Goal: Transaction & Acquisition: Book appointment/travel/reservation

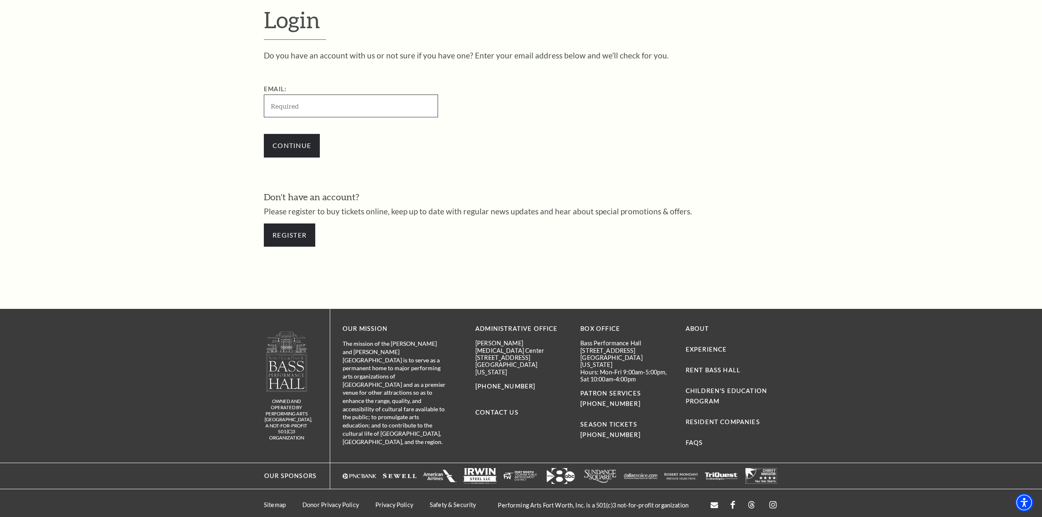
type input "glenn.d.hermes@gmail.com"
click at [300, 143] on input "Continue" at bounding box center [292, 145] width 56 height 23
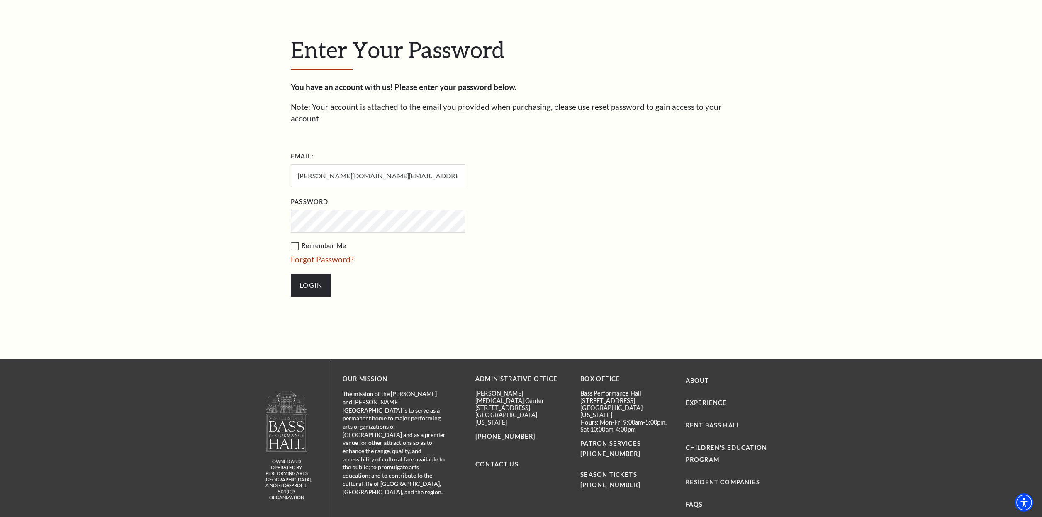
click at [306, 144] on div "Search Enter Your Password You have an account with us! Please enter your passw…" at bounding box center [521, 151] width 1042 height 897
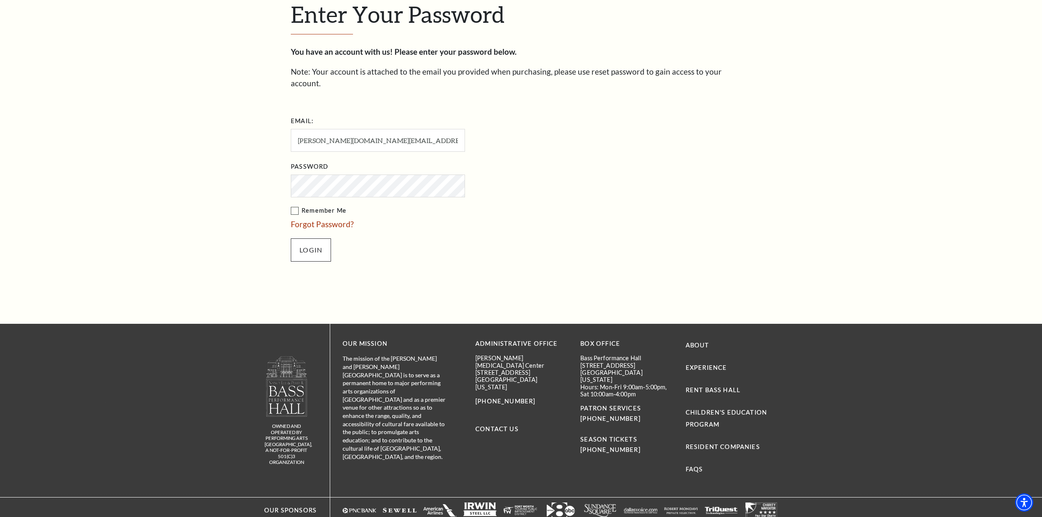
click at [312, 239] on input "Login" at bounding box center [311, 250] width 40 height 23
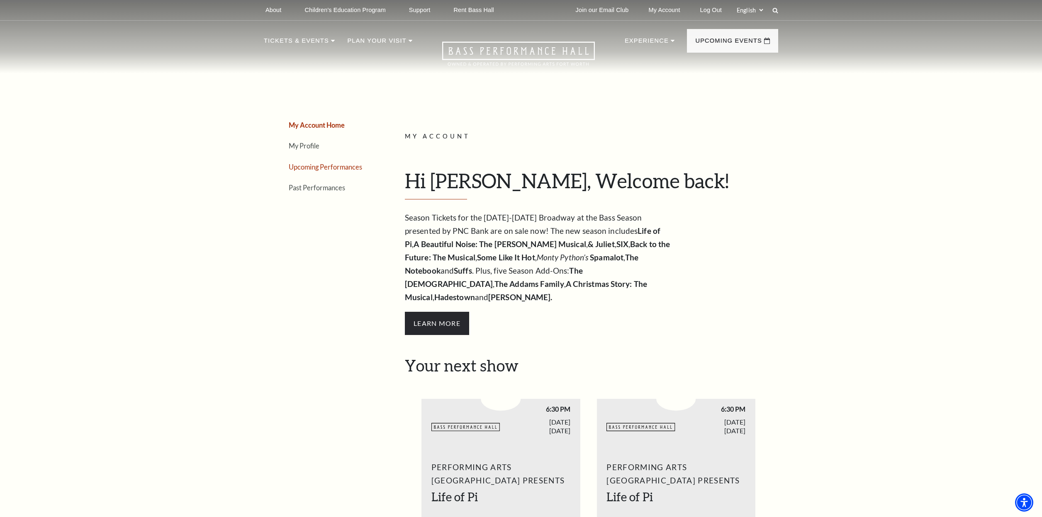
click at [310, 166] on link "Upcoming Performances" at bounding box center [325, 167] width 73 height 8
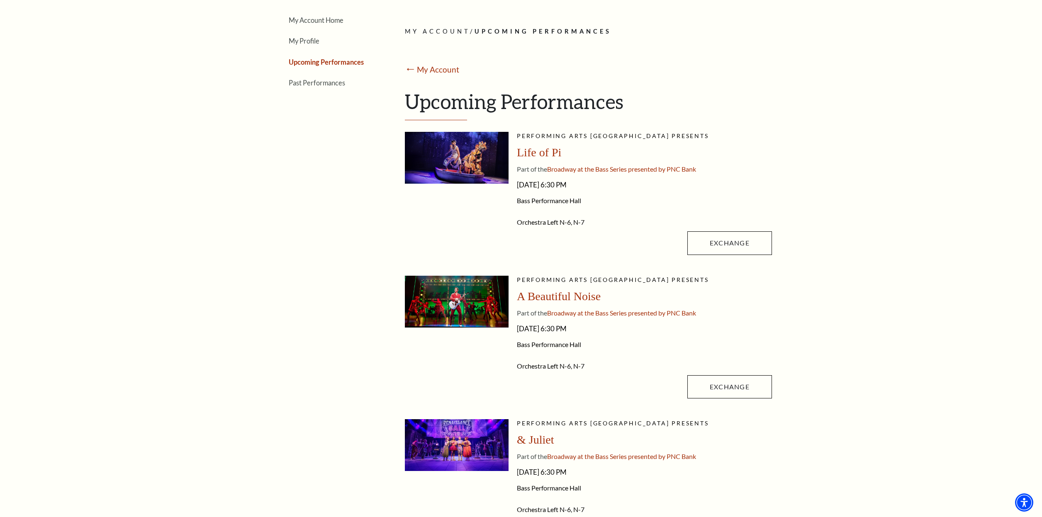
scroll to position [169, 0]
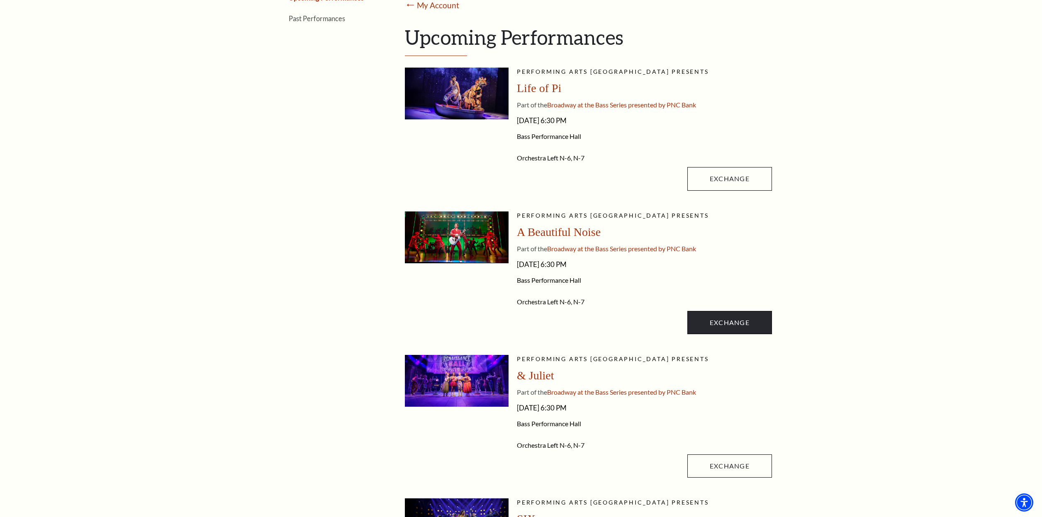
click at [728, 320] on link "Exchange" at bounding box center [730, 322] width 85 height 23
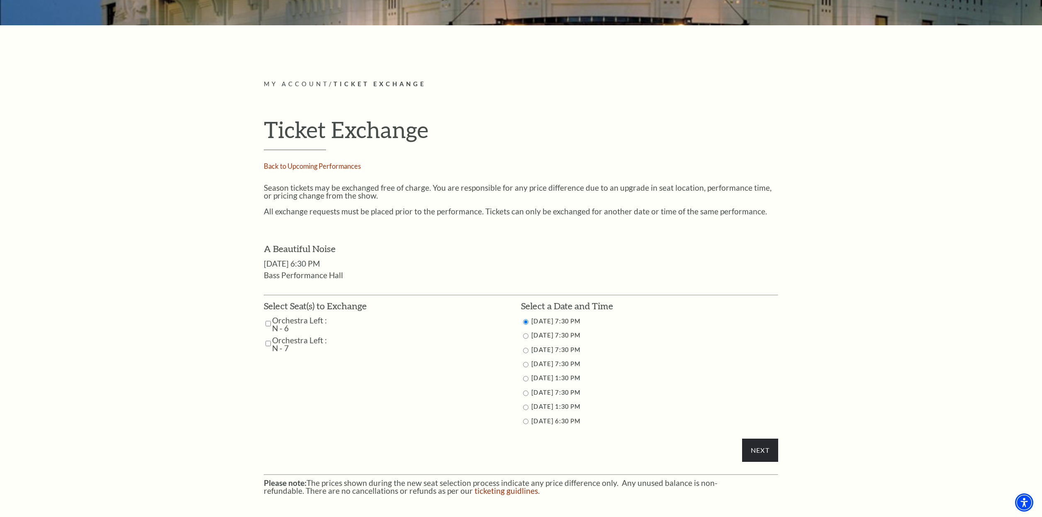
scroll to position [358, 0]
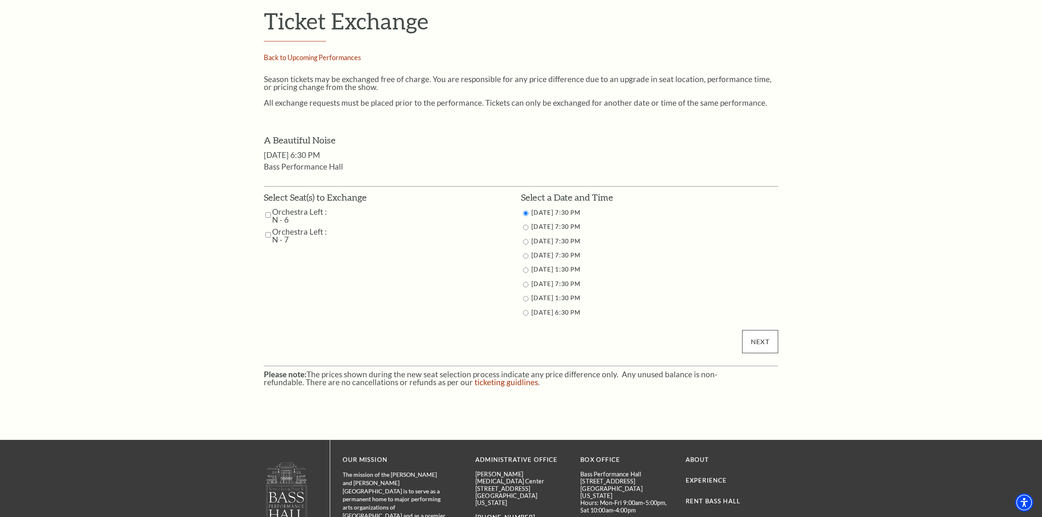
click at [757, 335] on input "Next" at bounding box center [760, 341] width 36 height 23
click at [267, 211] on td "Orchestra Left : N - 6" at bounding box center [315, 216] width 103 height 16
click at [267, 210] on input "Orchestra Left : N - 6" at bounding box center [268, 215] width 5 height 15
checkbox input "true"
click at [268, 229] on input "Orchestra Left : N - 7" at bounding box center [268, 235] width 5 height 15
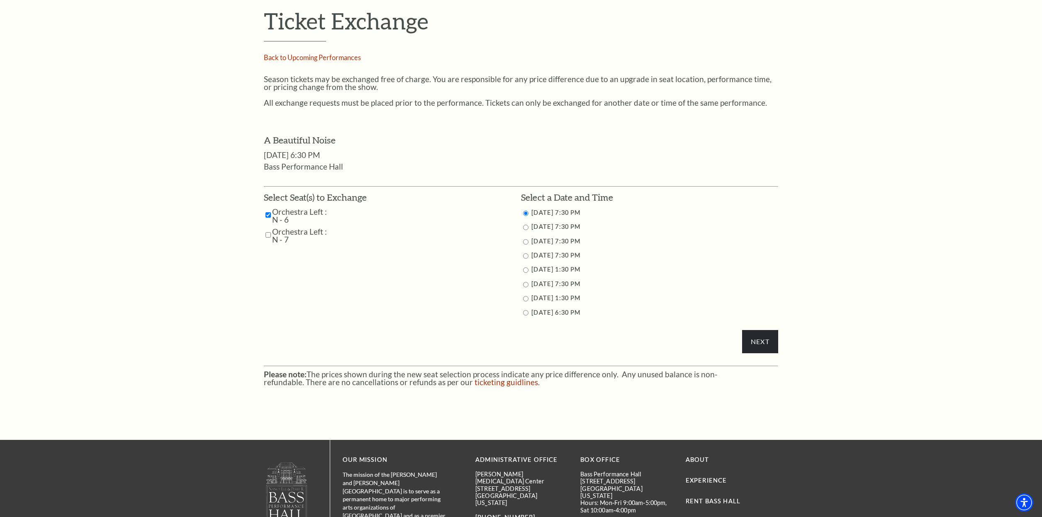
checkbox input "true"
click at [754, 336] on input "Next" at bounding box center [760, 341] width 36 height 23
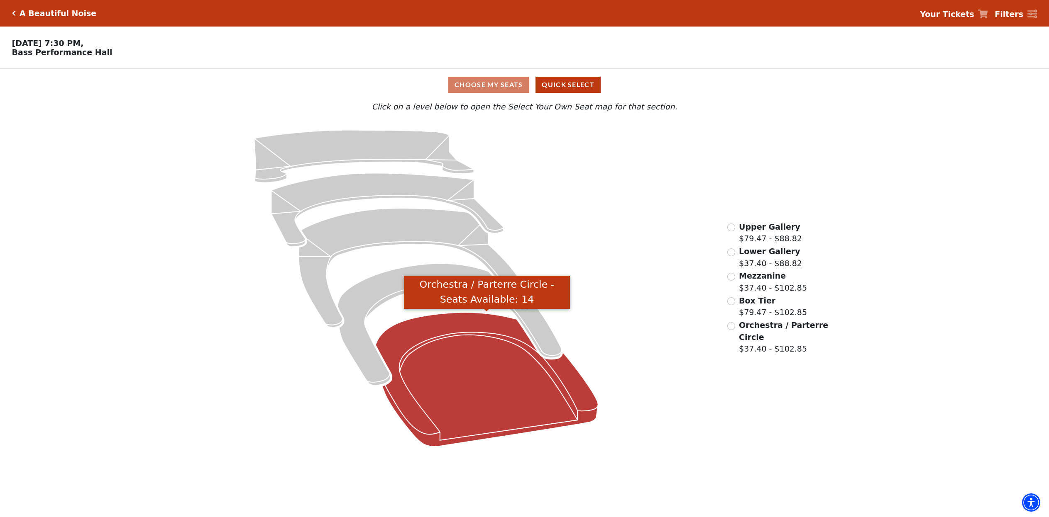
click at [451, 354] on icon "Orchestra / Parterre Circle - Seats Available: 14" at bounding box center [487, 380] width 222 height 134
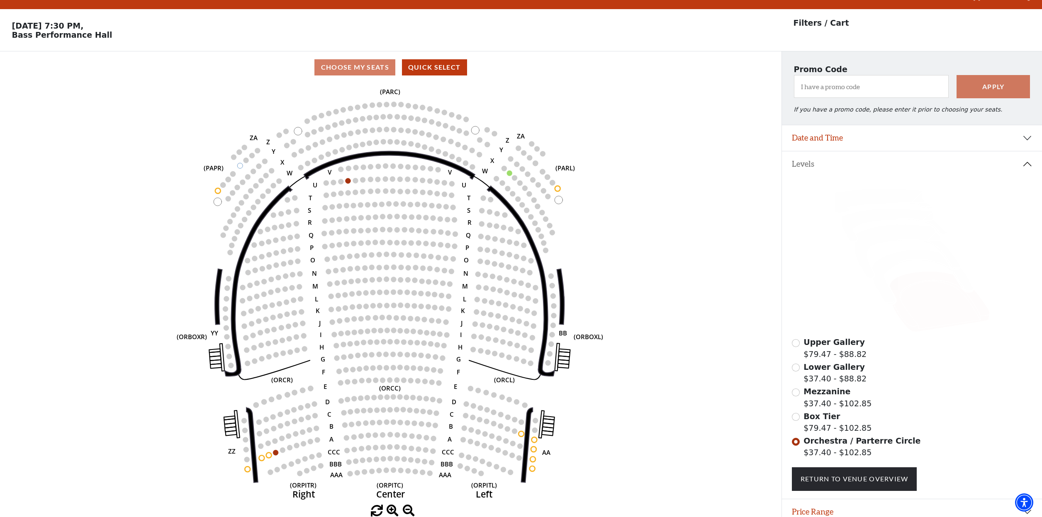
scroll to position [39, 0]
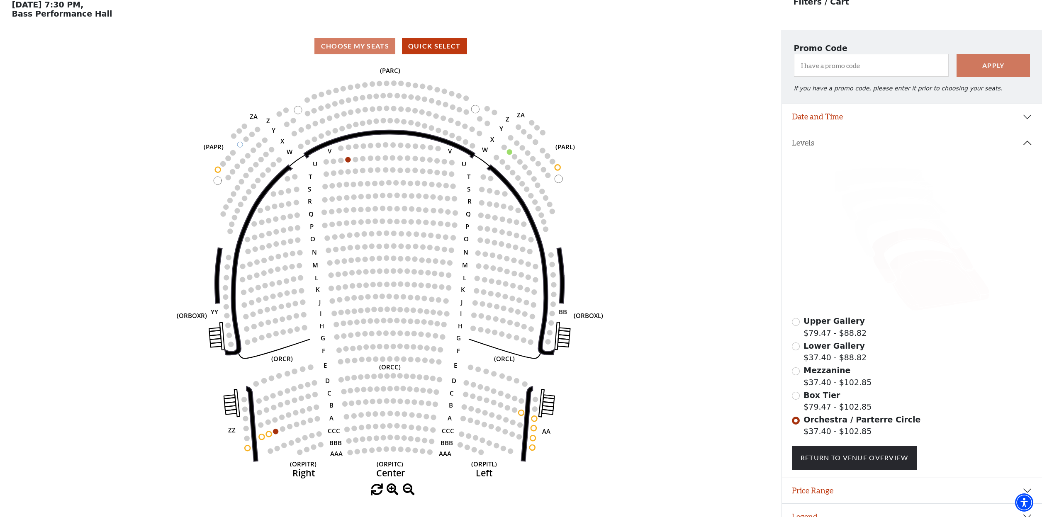
click at [884, 261] on icon at bounding box center [922, 255] width 101 height 55
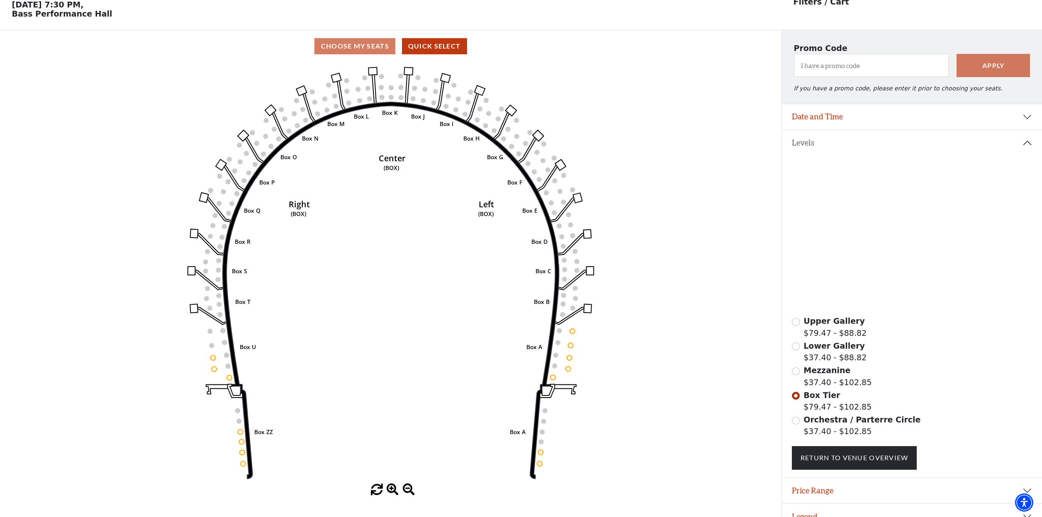
scroll to position [0, 0]
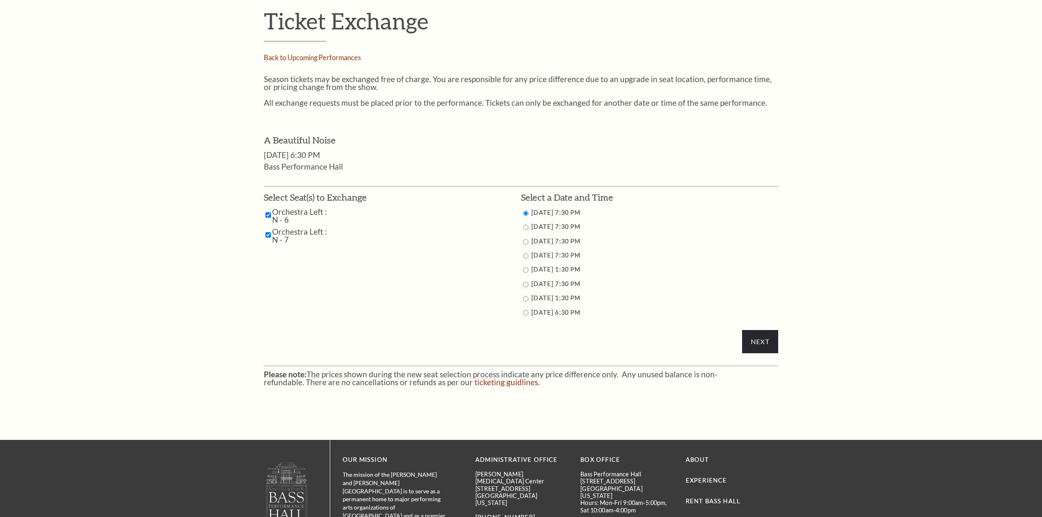
scroll to position [358, 0]
click at [527, 227] on input "10/29/2025 7:30 PM" at bounding box center [525, 227] width 5 height 5
radio input "true"
click at [763, 336] on input "Next" at bounding box center [760, 341] width 36 height 23
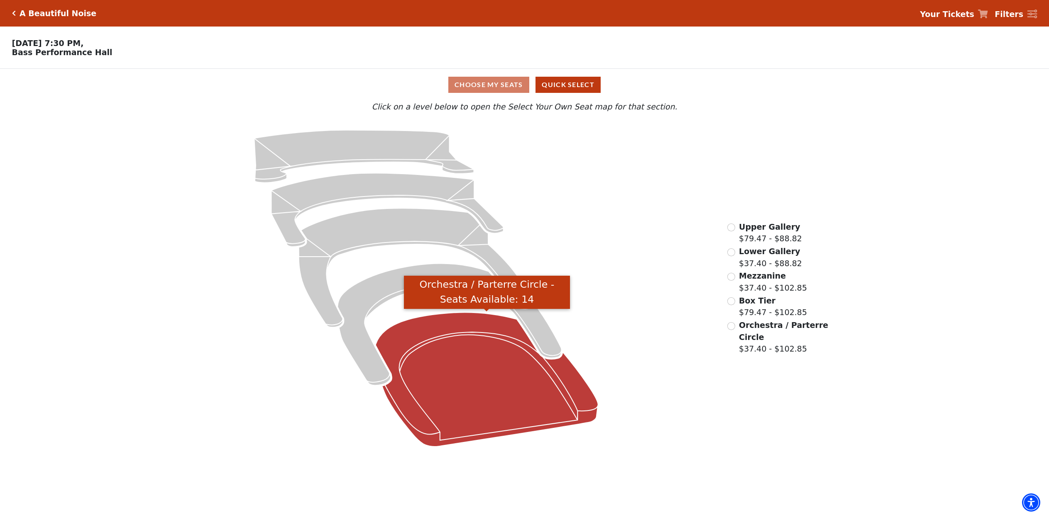
click at [442, 332] on icon "Orchestra / Parterre Circle - Seats Available: 14" at bounding box center [487, 380] width 222 height 134
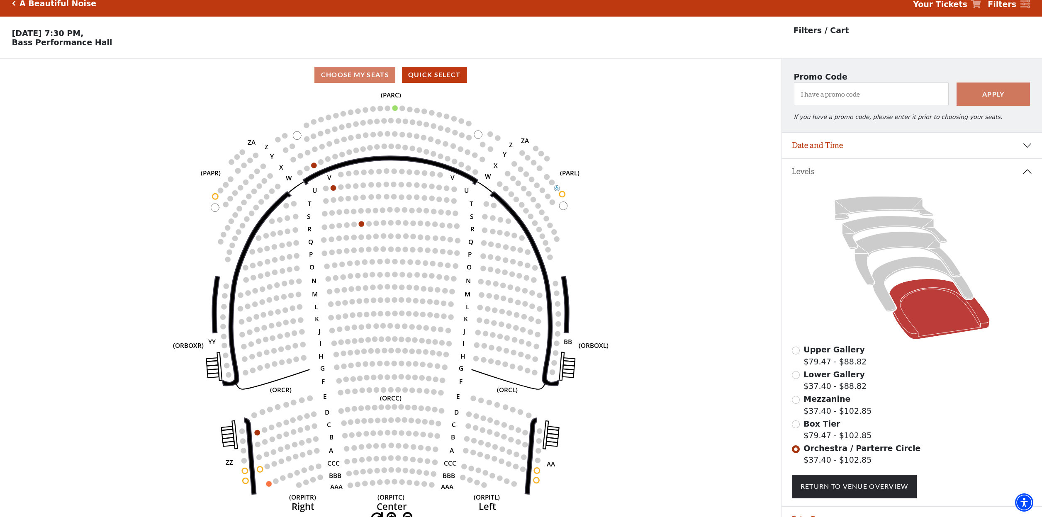
scroll to position [39, 0]
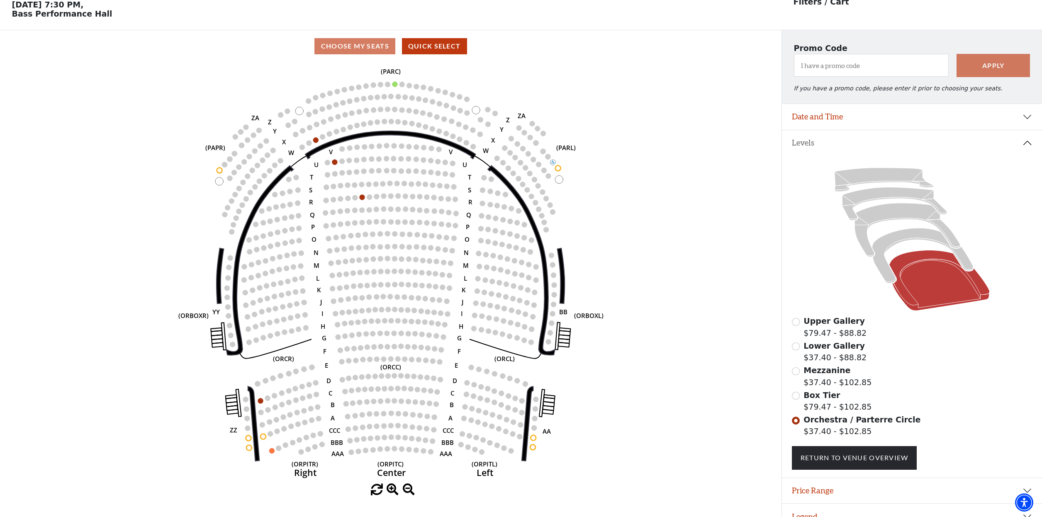
click at [798, 395] on input "Box Tier$79.47 - $102.85\a" at bounding box center [796, 396] width 8 height 8
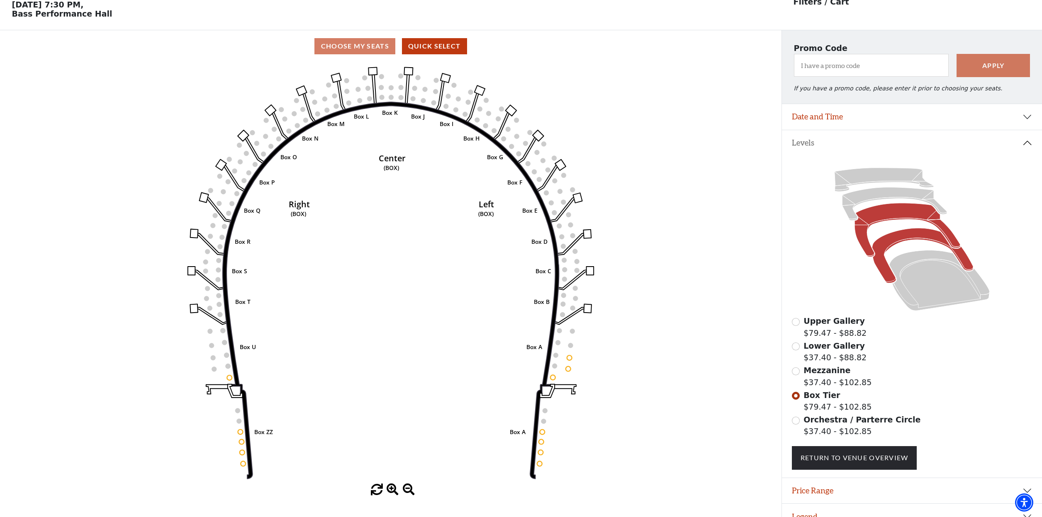
click at [894, 217] on icon at bounding box center [908, 230] width 106 height 54
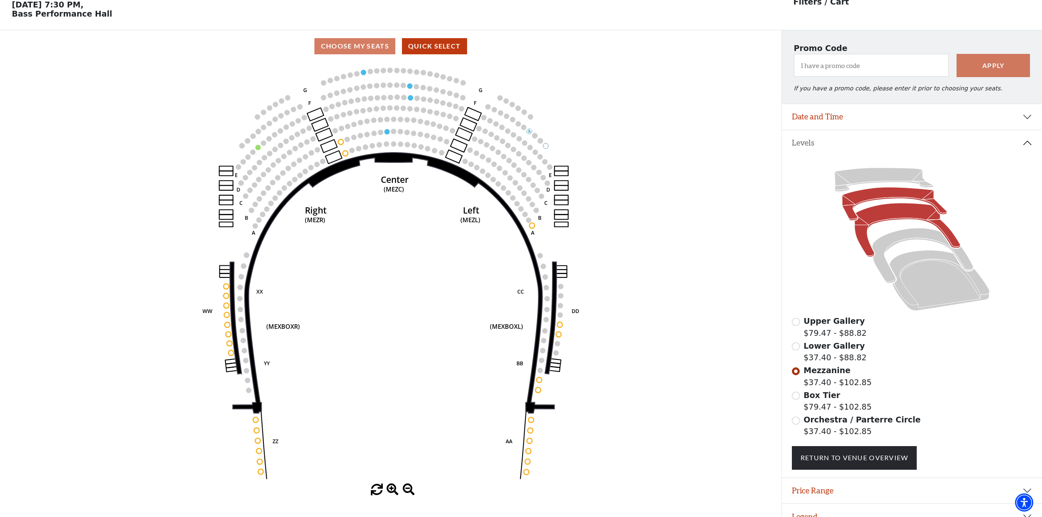
click at [889, 196] on icon at bounding box center [894, 204] width 105 height 33
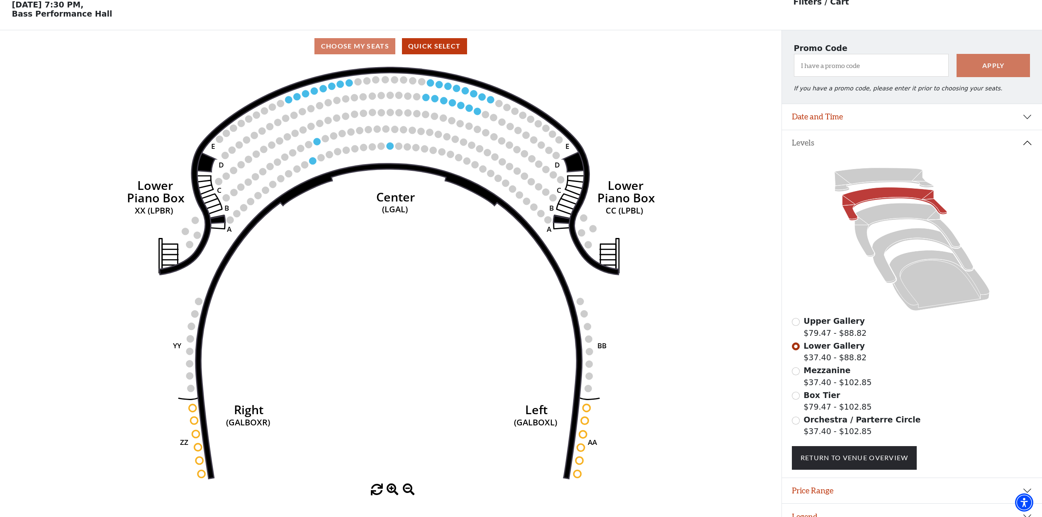
scroll to position [40, 0]
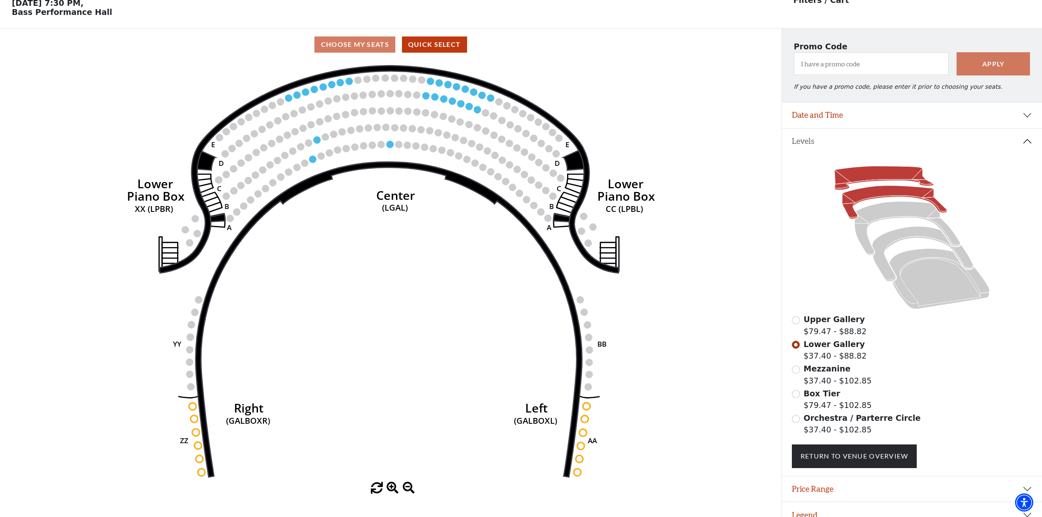
click at [872, 178] on icon at bounding box center [884, 178] width 99 height 24
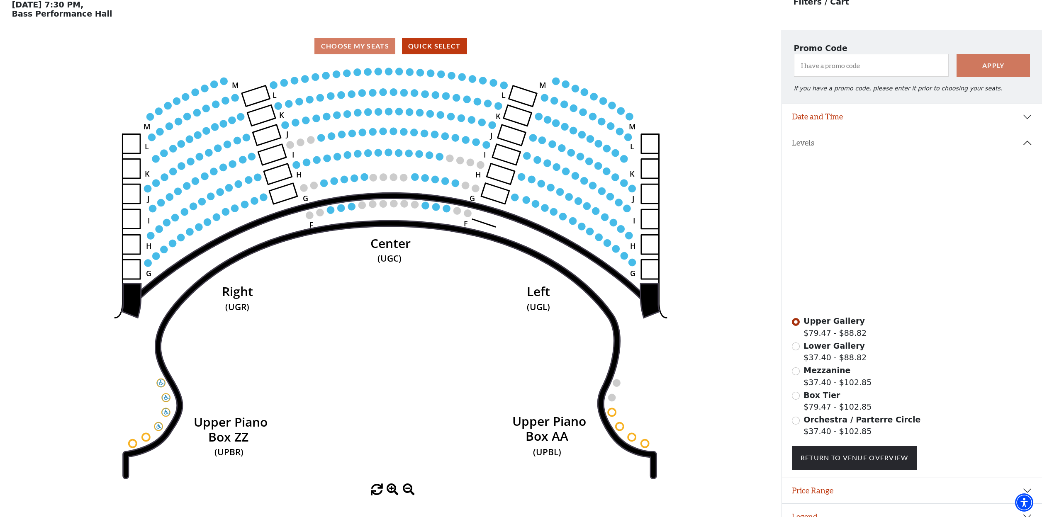
scroll to position [49, 0]
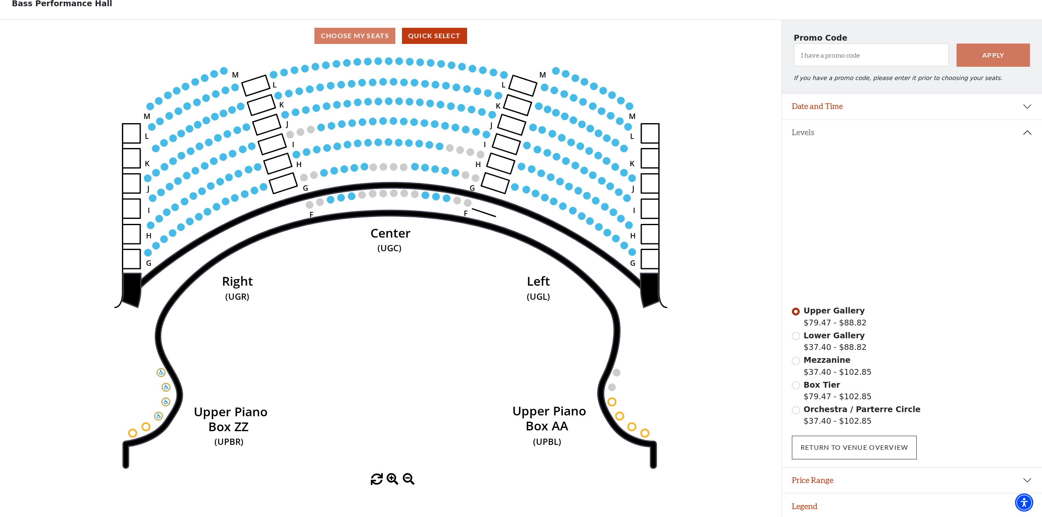
click at [849, 454] on link "Return To Venue Overview" at bounding box center [854, 447] width 125 height 23
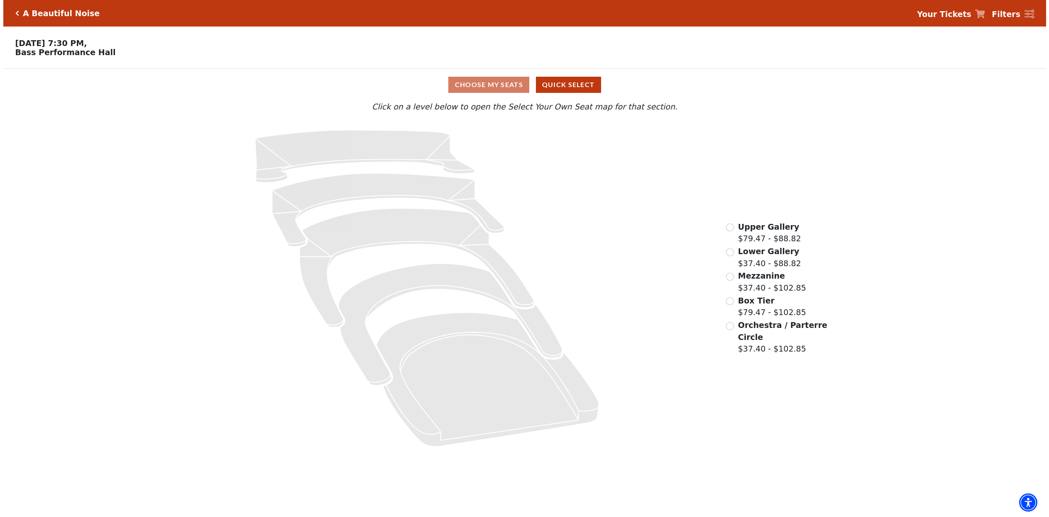
scroll to position [0, 0]
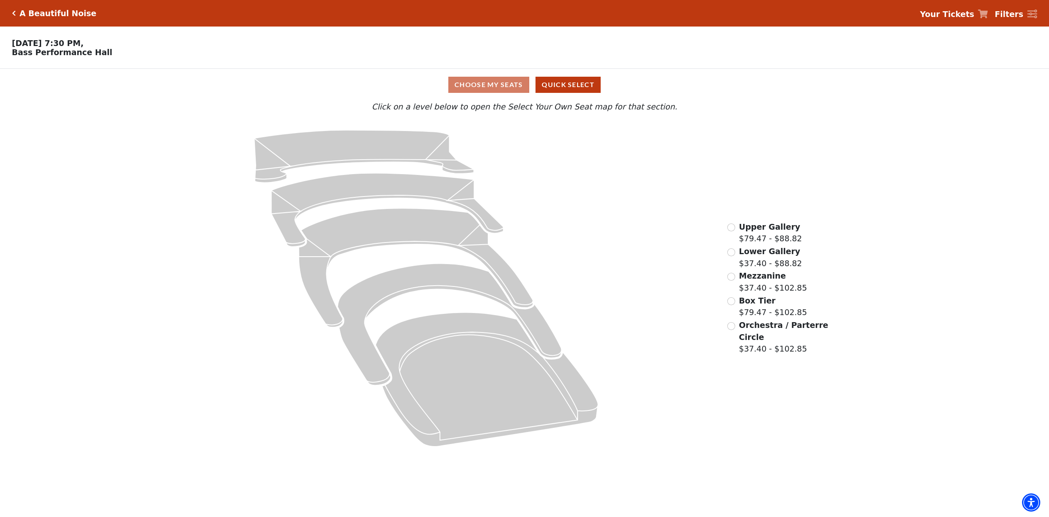
click at [14, 13] on icon "Click here to go back to filters" at bounding box center [14, 13] width 4 height 6
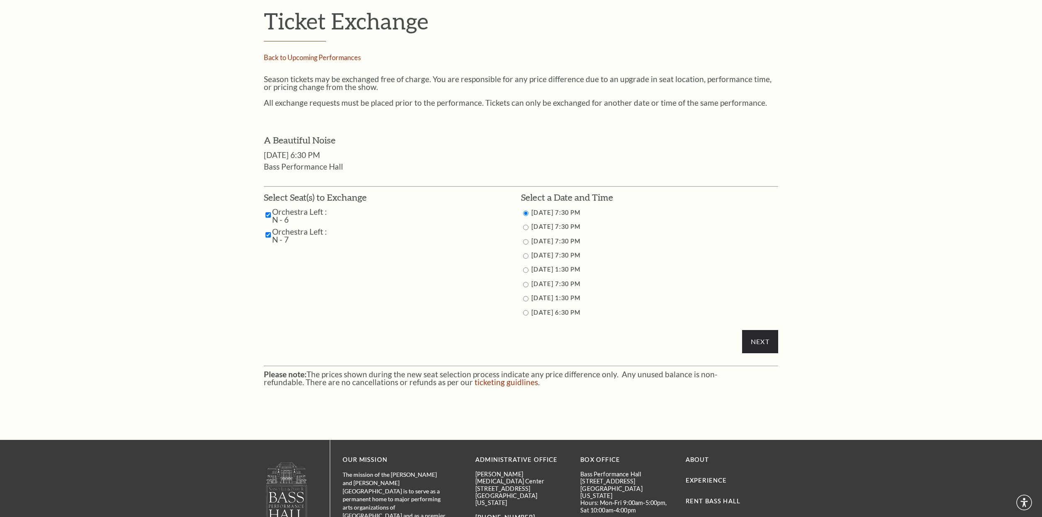
scroll to position [358, 0]
click at [526, 240] on input "10/30/2025 7:30 PM" at bounding box center [525, 241] width 5 height 5
radio input "true"
click at [766, 344] on input "Next" at bounding box center [760, 341] width 36 height 23
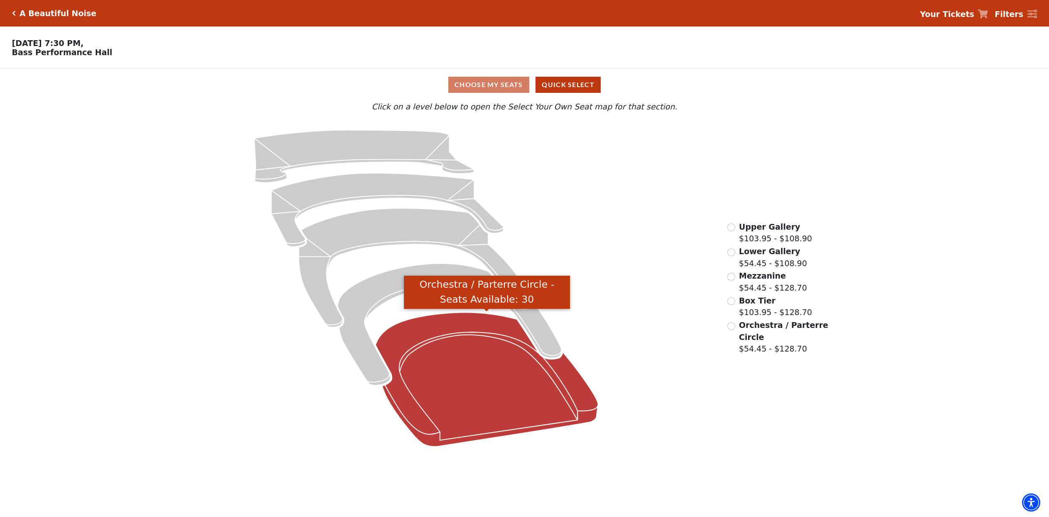
click at [448, 366] on icon "Orchestra / Parterre Circle - Seats Available: 30" at bounding box center [487, 380] width 222 height 134
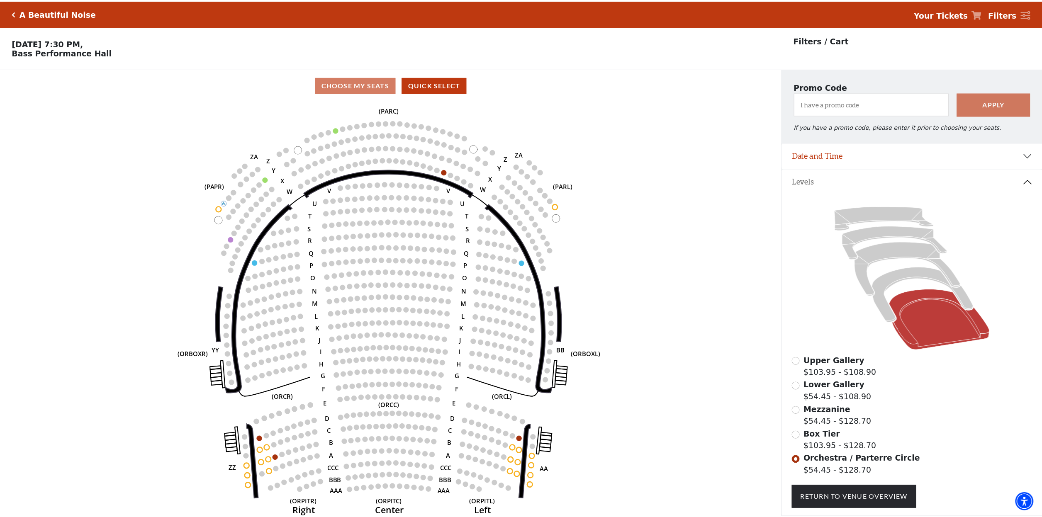
scroll to position [39, 0]
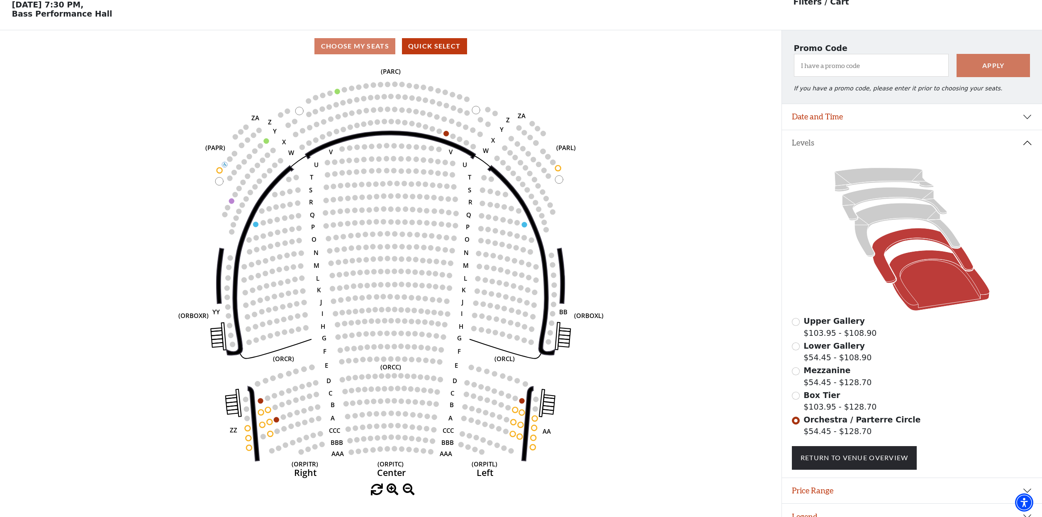
click at [881, 246] on icon at bounding box center [922, 255] width 101 height 55
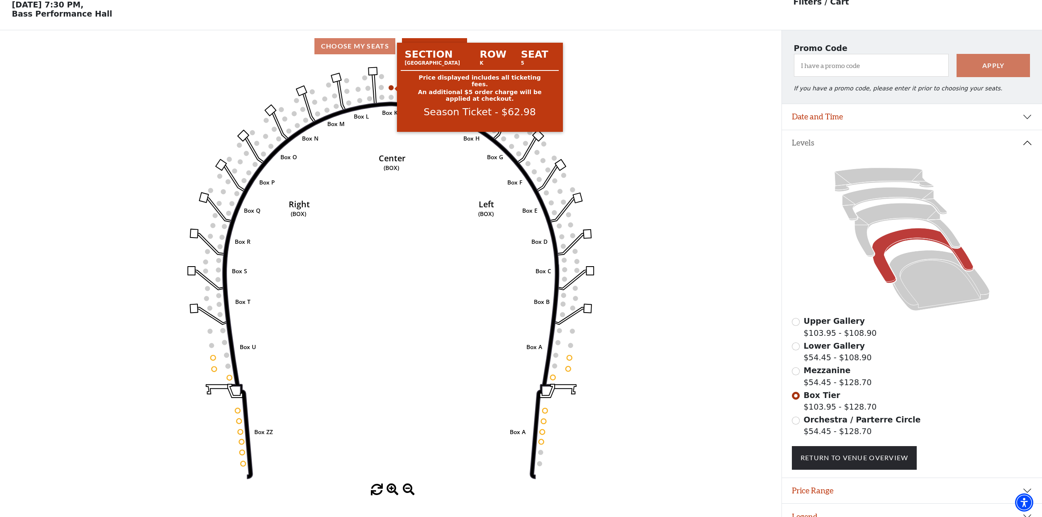
click at [392, 89] on circle at bounding box center [391, 87] width 5 height 5
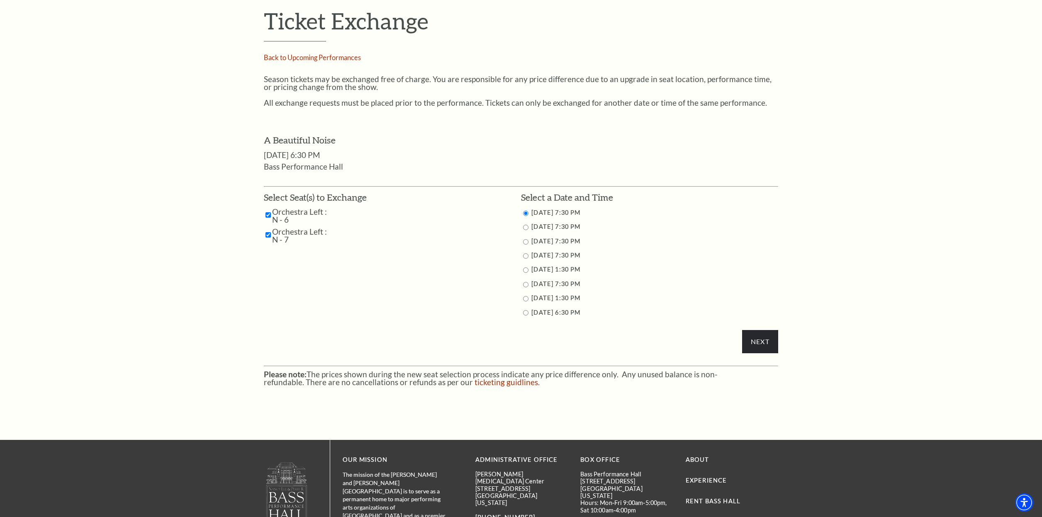
click at [525, 268] on input "11/1/2025 1:30 PM" at bounding box center [525, 270] width 5 height 5
radio input "true"
click at [525, 240] on input "10/30/2025 7:30 PM" at bounding box center [525, 241] width 5 height 5
radio input "true"
click at [768, 342] on input "Next" at bounding box center [760, 341] width 36 height 23
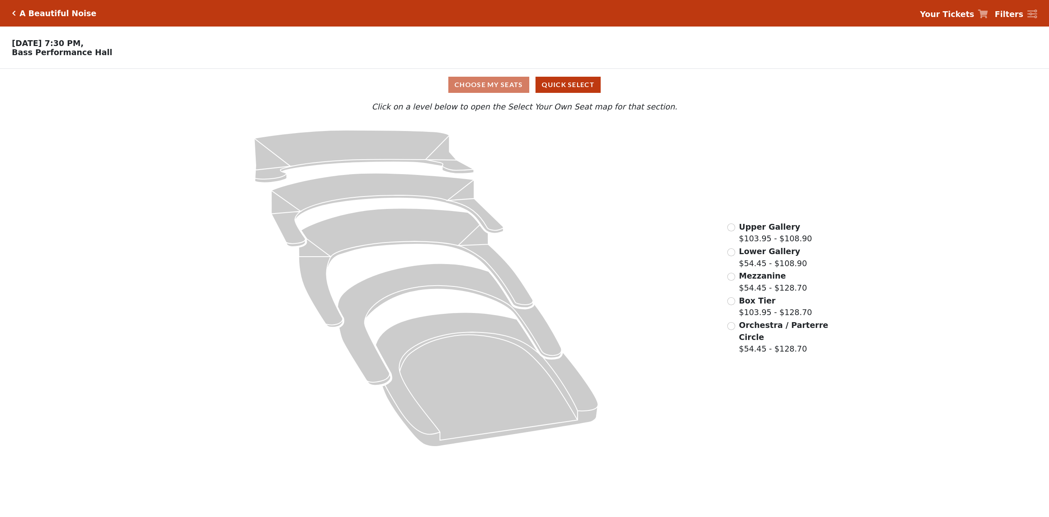
click at [759, 336] on span "Orchestra / Parterre Circle" at bounding box center [783, 331] width 89 height 21
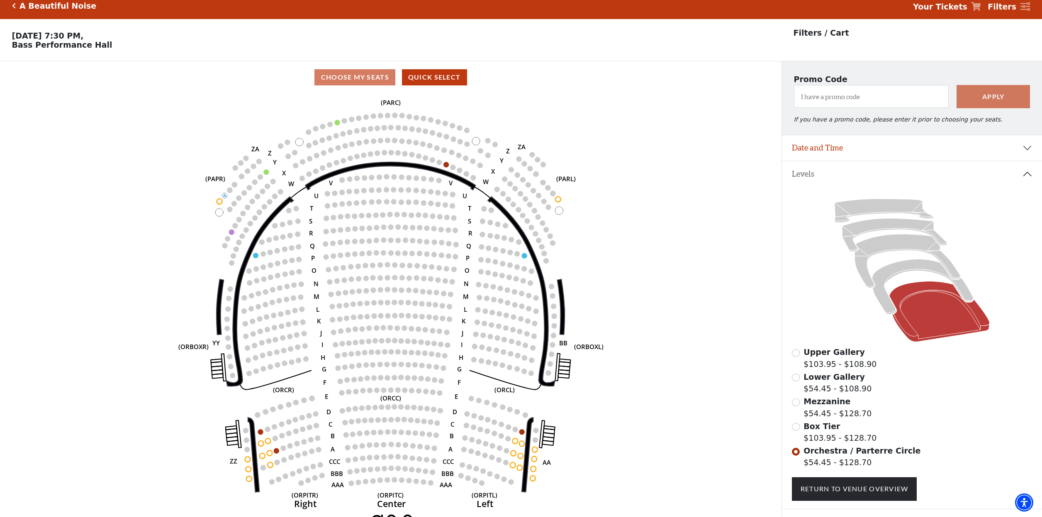
scroll to position [39, 0]
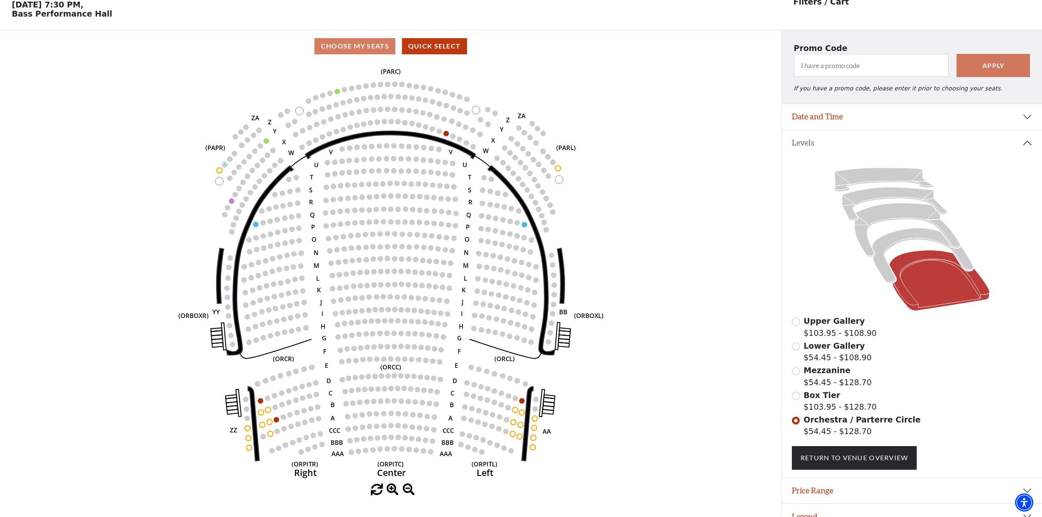
click at [799, 398] on div "Box Tier $103.95 - $128.70" at bounding box center [912, 402] width 241 height 24
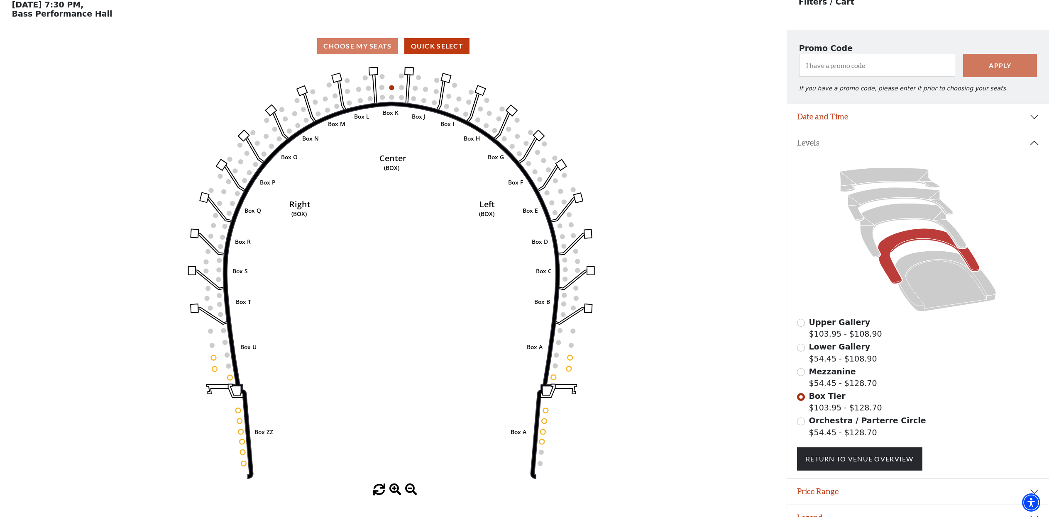
scroll to position [50, 0]
